Goal: Task Accomplishment & Management: Manage account settings

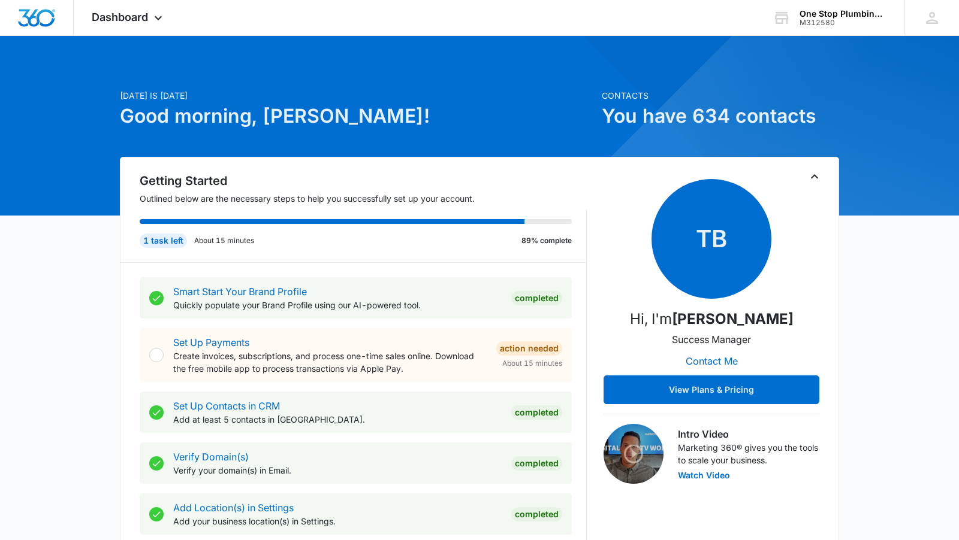
click at [669, 119] on h1 "You have 634 contacts" at bounding box center [720, 116] width 237 height 29
click at [813, 177] on icon "Toggle Collapse" at bounding box center [814, 177] width 14 height 14
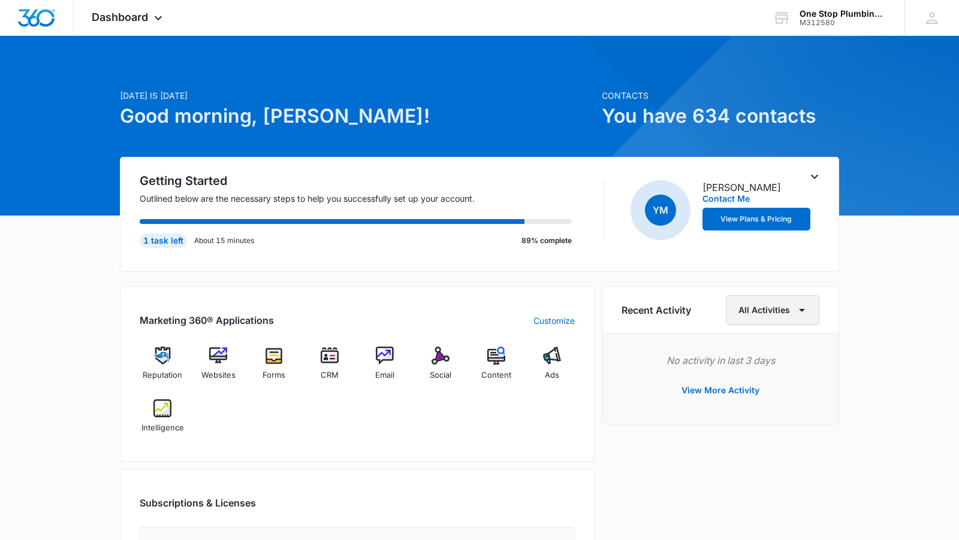
click at [783, 307] on button "All Activities" at bounding box center [772, 310] width 93 height 30
click at [384, 354] on img at bounding box center [385, 356] width 18 height 18
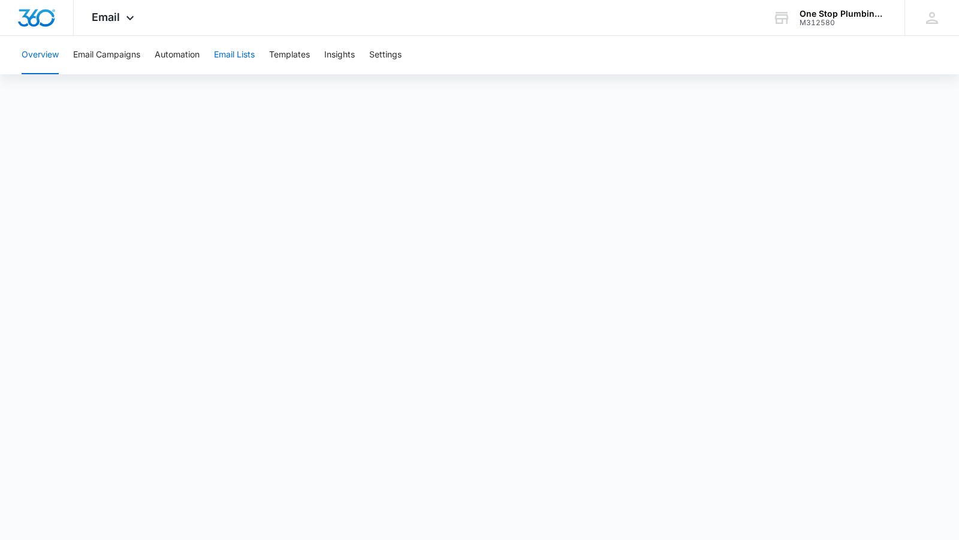
click at [239, 59] on button "Email Lists" at bounding box center [234, 55] width 41 height 38
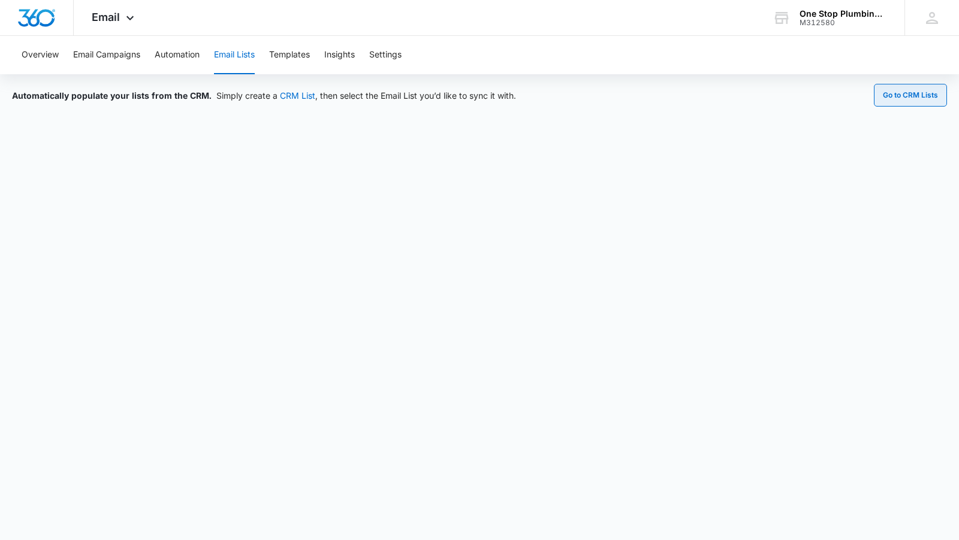
click at [907, 93] on button "Go to CRM Lists" at bounding box center [910, 95] width 73 height 23
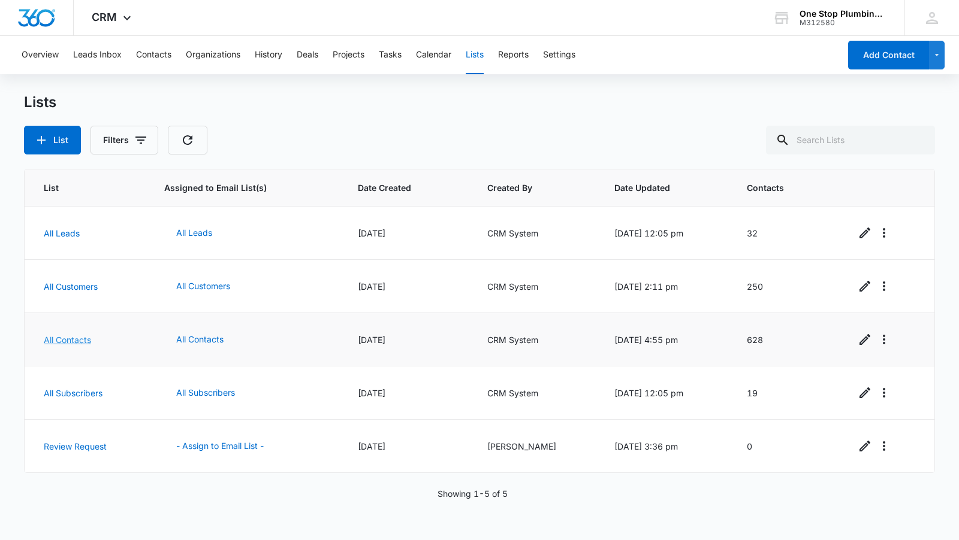
click at [74, 335] on link "All Contacts" at bounding box center [67, 340] width 47 height 10
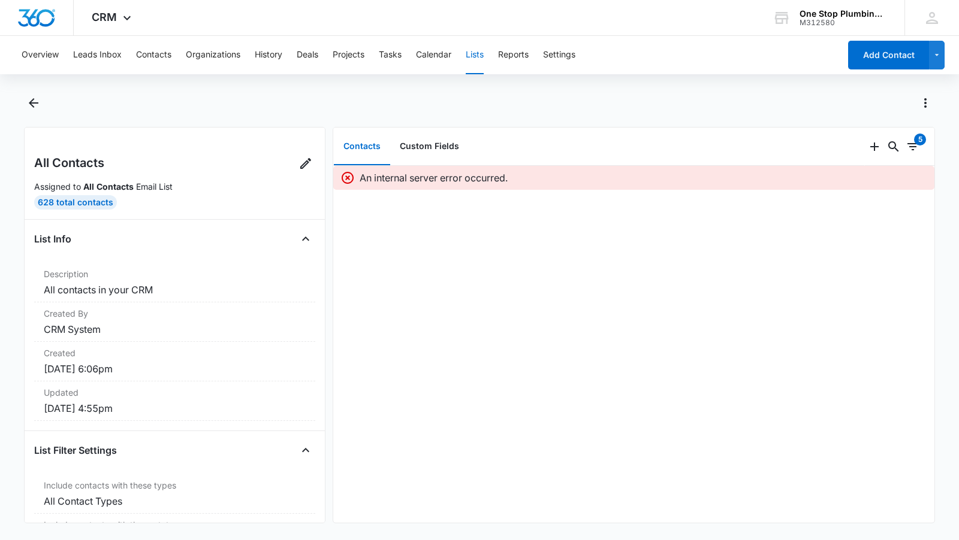
click at [22, 101] on main "All Contacts Assigned to All Contacts Email List 628 Total Contacts List Info D…" at bounding box center [479, 315] width 959 height 445
click at [827, 16] on div "One Stop Plumbing Heating and Air" at bounding box center [842, 14] width 87 height 10
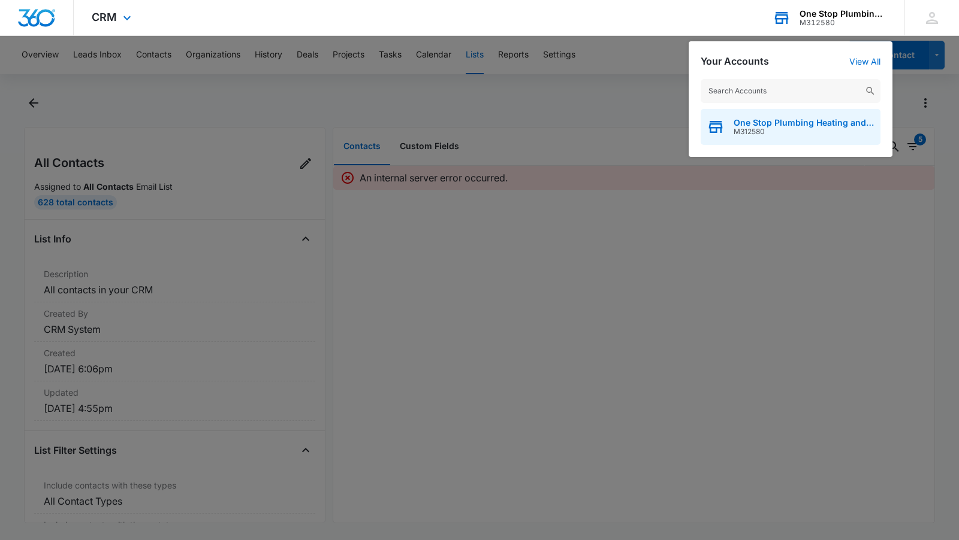
click at [782, 125] on span "One Stop Plumbing Heating and Air" at bounding box center [803, 123] width 141 height 10
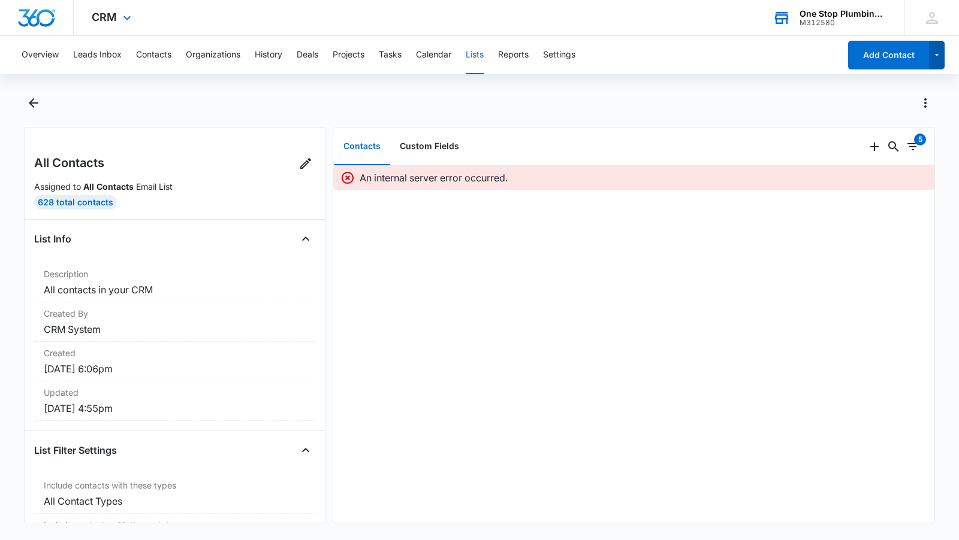
click at [938, 58] on icon "button" at bounding box center [937, 55] width 10 height 14
click at [638, 138] on div "Contacts Custom Fields" at bounding box center [598, 147] width 531 height 38
click at [159, 52] on button "Contacts" at bounding box center [153, 55] width 35 height 38
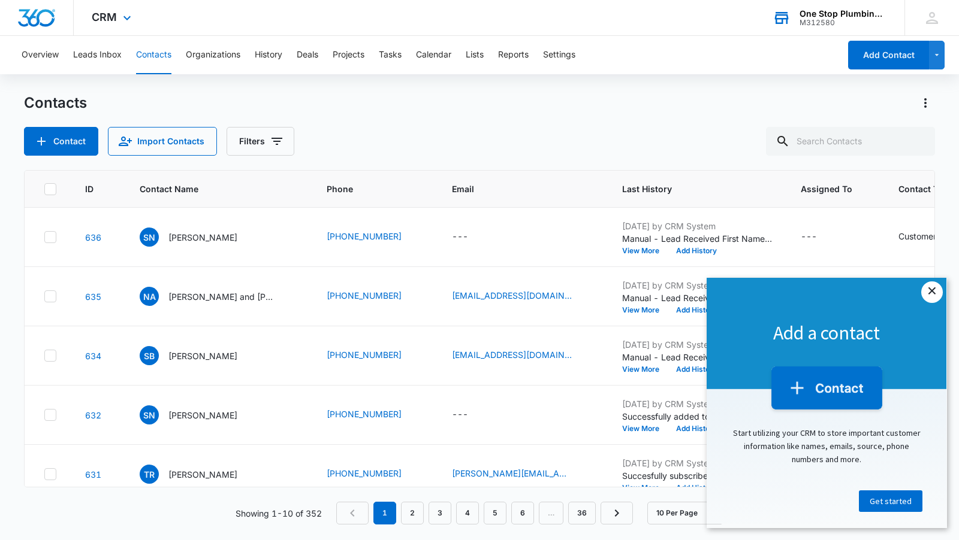
click at [928, 296] on link "×" at bounding box center [932, 293] width 22 height 22
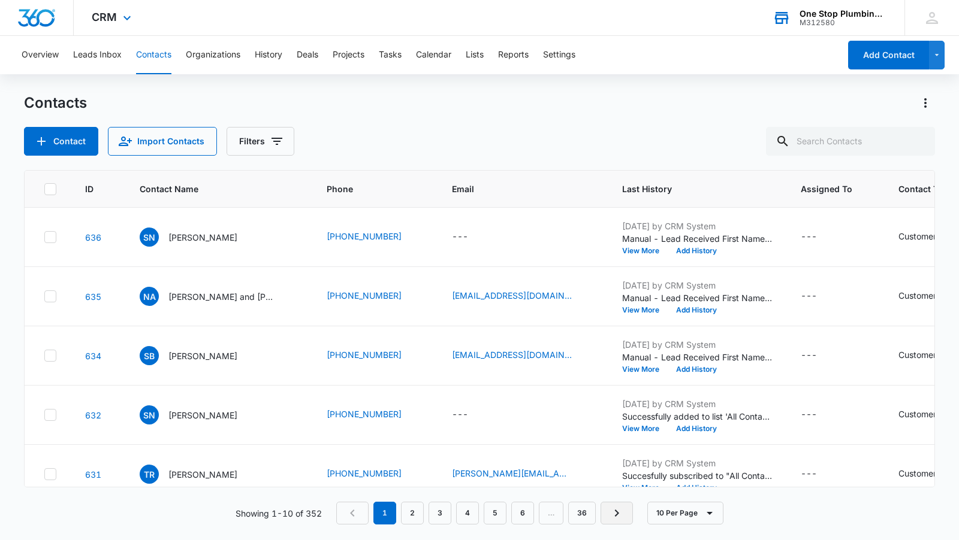
click at [615, 515] on icon "Next Page" at bounding box center [616, 513] width 14 height 14
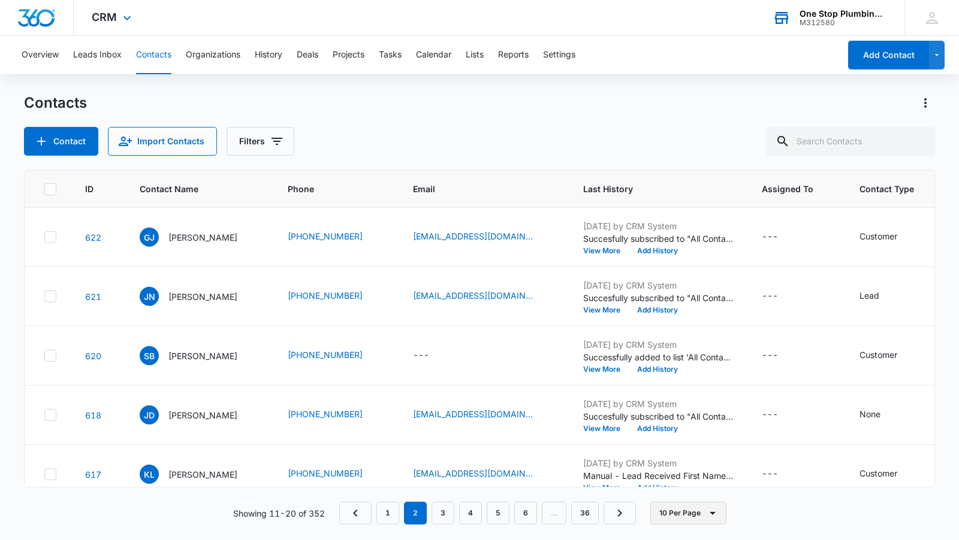
click at [687, 511] on button "10 Per Page" at bounding box center [688, 513] width 76 height 23
click at [687, 512] on button "10 Per Page" at bounding box center [688, 513] width 76 height 23
click at [586, 514] on link "36" at bounding box center [585, 513] width 28 height 23
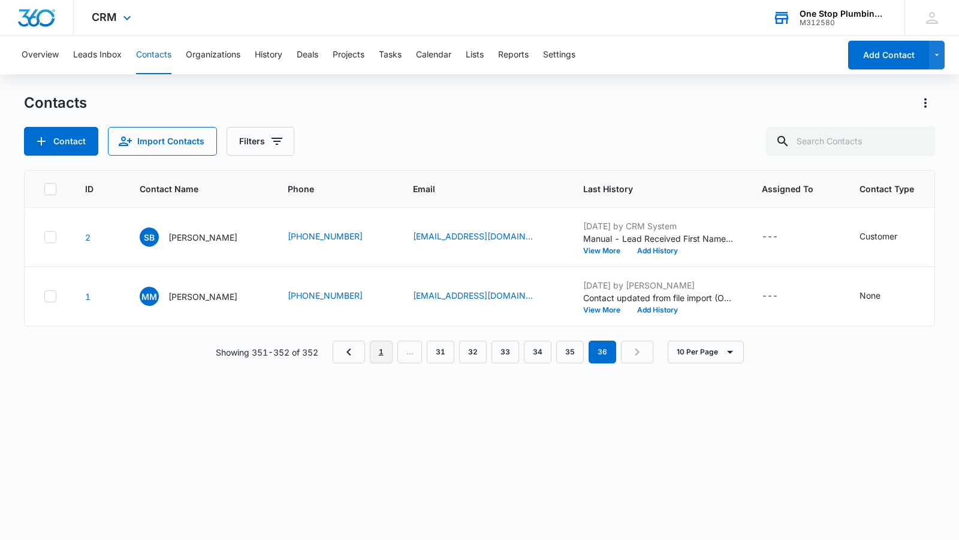
click at [391, 364] on link "1" at bounding box center [381, 352] width 23 height 23
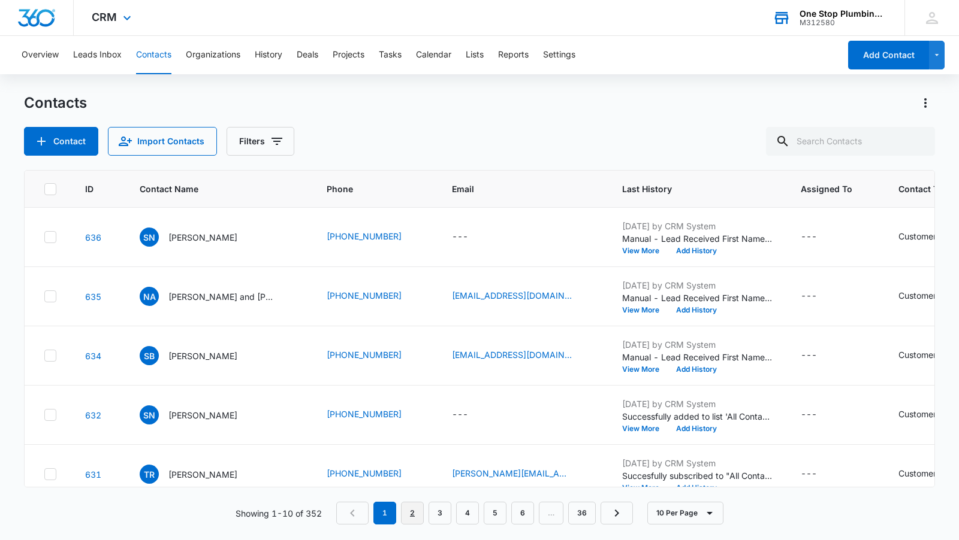
click at [424, 507] on link "2" at bounding box center [412, 513] width 23 height 23
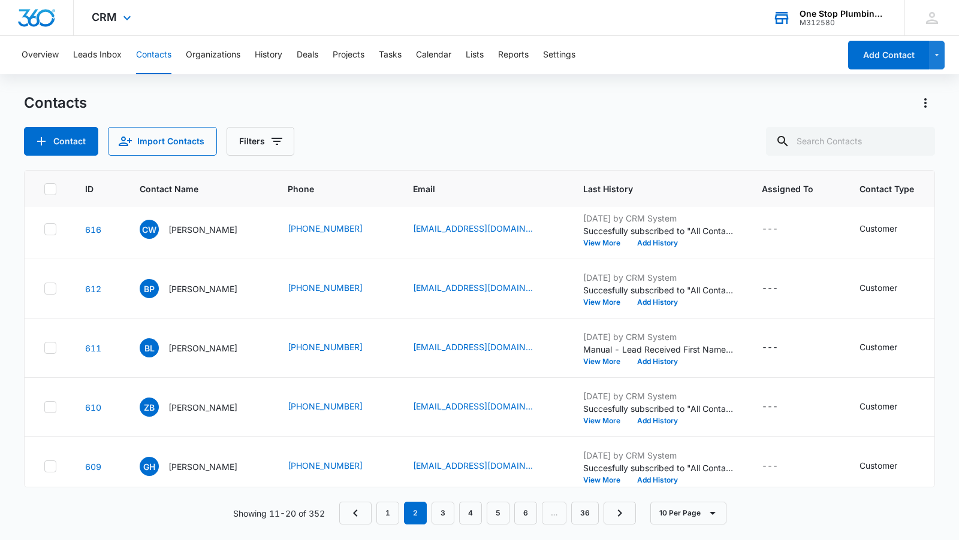
scroll to position [307, 0]
